Goal: Find contact information: Find contact information

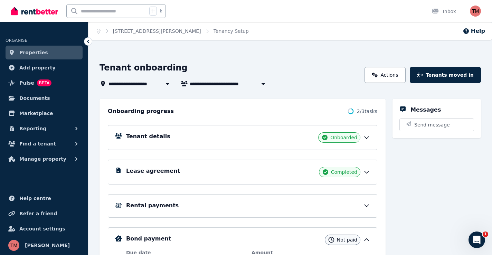
click at [190, 138] on div "Tenant details Onboarded" at bounding box center [248, 137] width 244 height 10
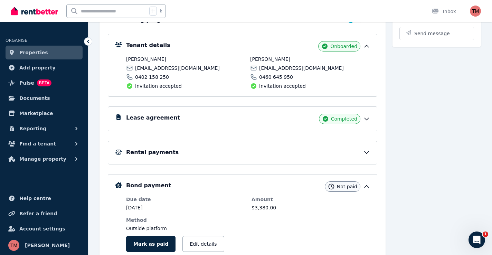
scroll to position [90, 0]
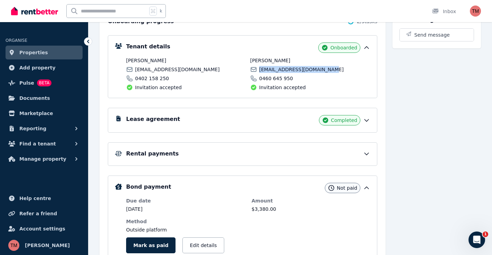
drag, startPoint x: 329, startPoint y: 70, endPoint x: 257, endPoint y: 73, distance: 71.9
click at [257, 73] on div "[EMAIL_ADDRESS][DOMAIN_NAME]" at bounding box center [310, 69] width 120 height 7
copy span "[EMAIL_ADDRESS][DOMAIN_NAME]"
